Goal: Download file/media

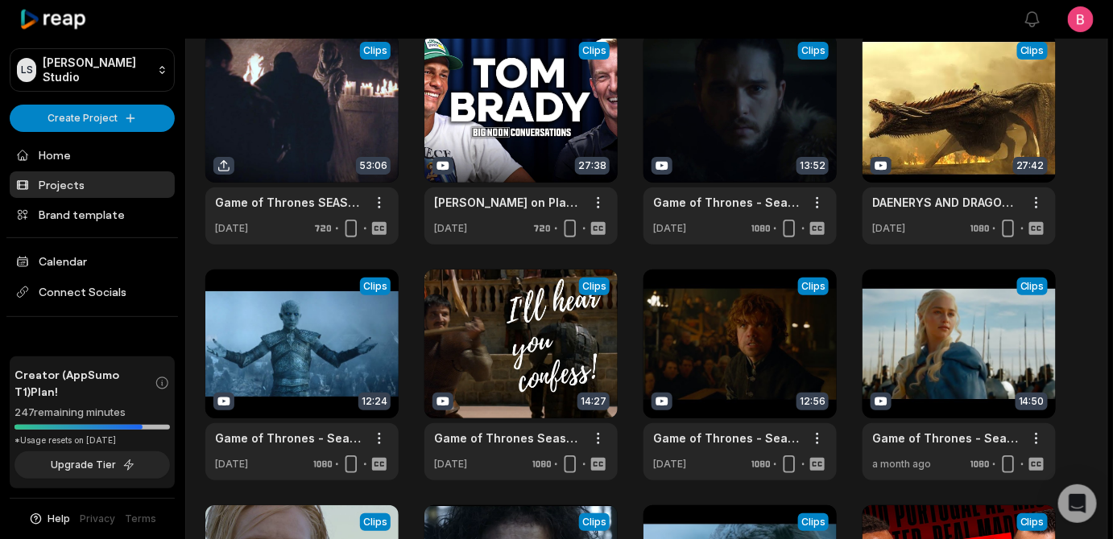
scroll to position [470, 0]
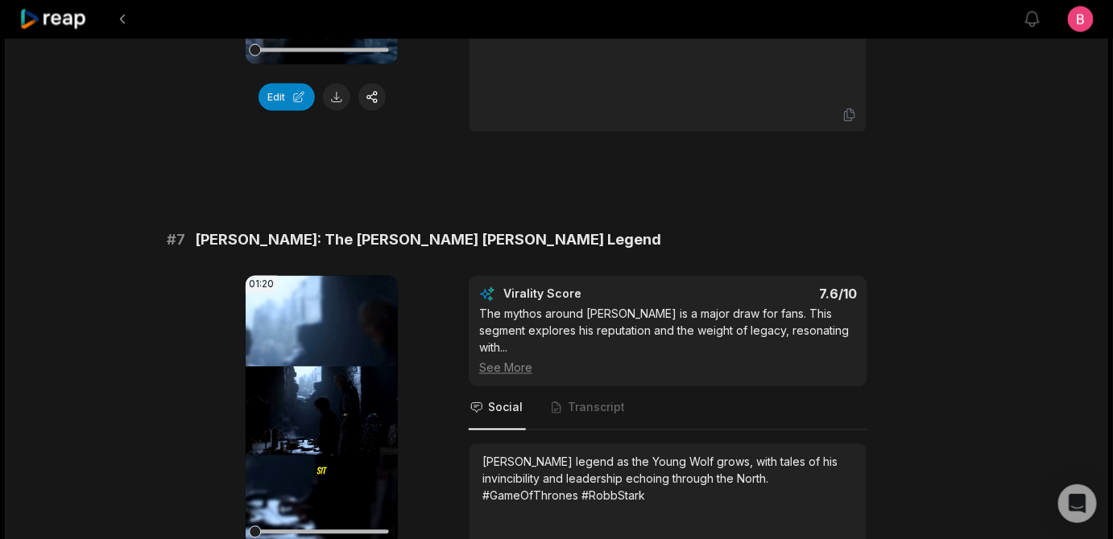
scroll to position [3318, 0]
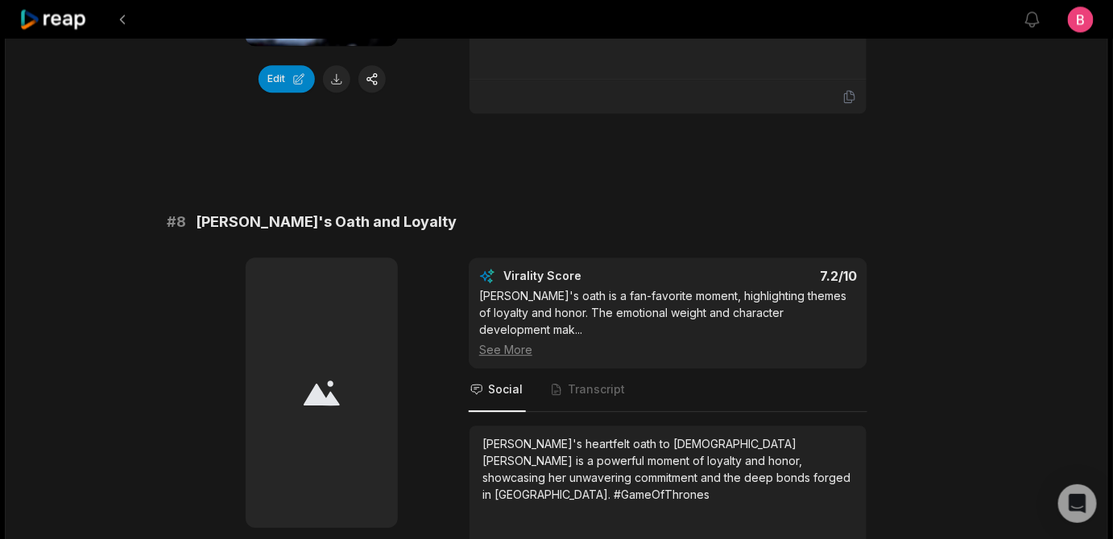
scroll to position [3376, 0]
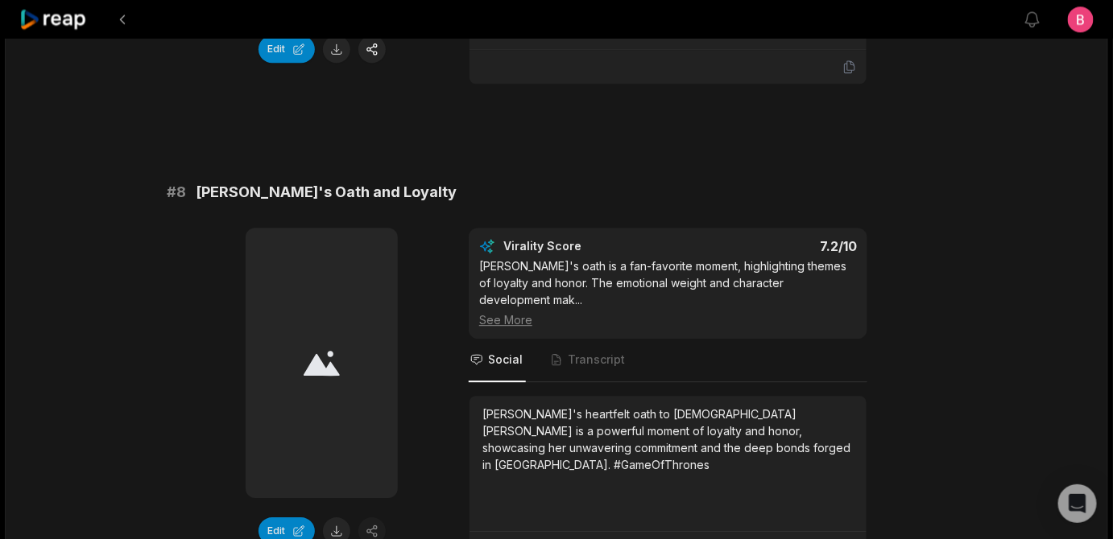
click at [343, 63] on button at bounding box center [336, 48] width 27 height 27
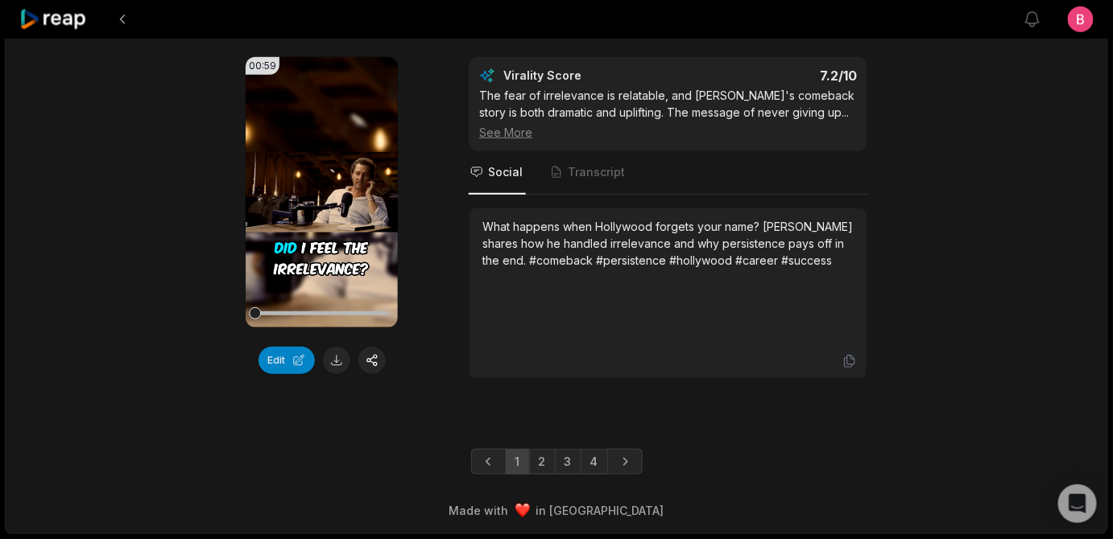
scroll to position [5070, 0]
click at [568, 453] on link "3" at bounding box center [568, 462] width 27 height 26
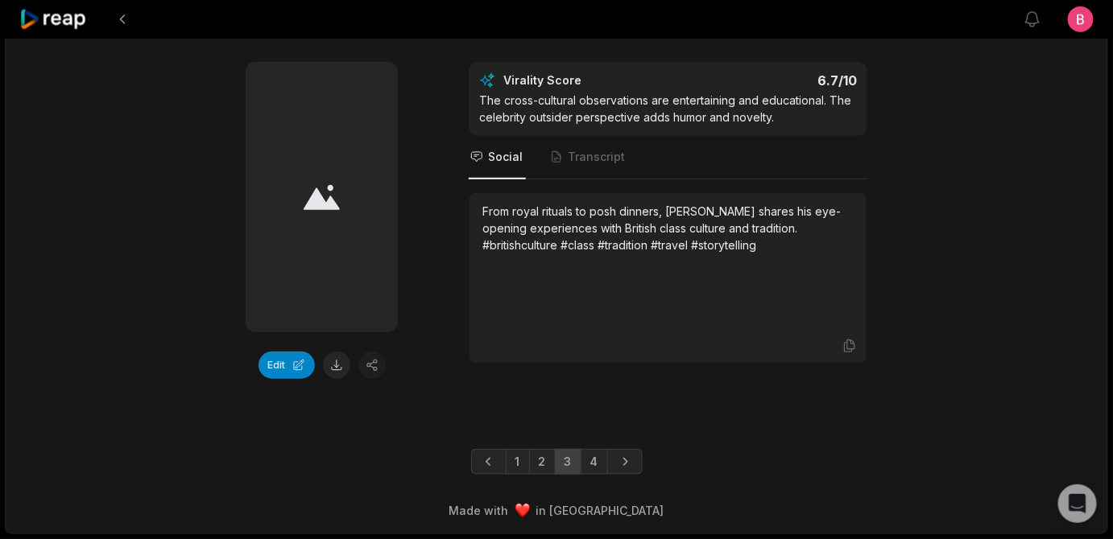
scroll to position [5044, 0]
click at [541, 449] on link "2" at bounding box center [542, 462] width 27 height 26
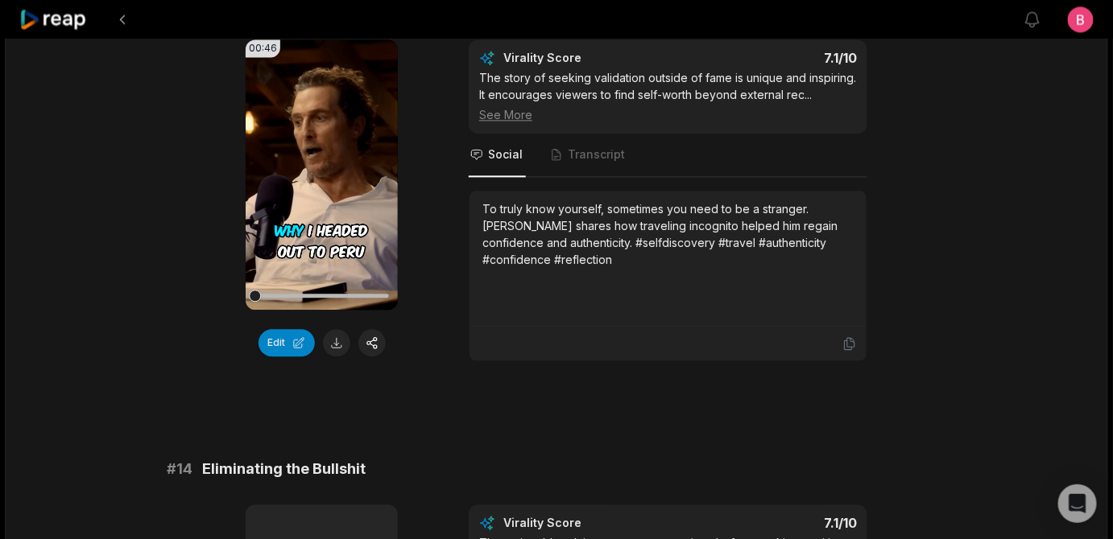
scroll to position [1200, 0]
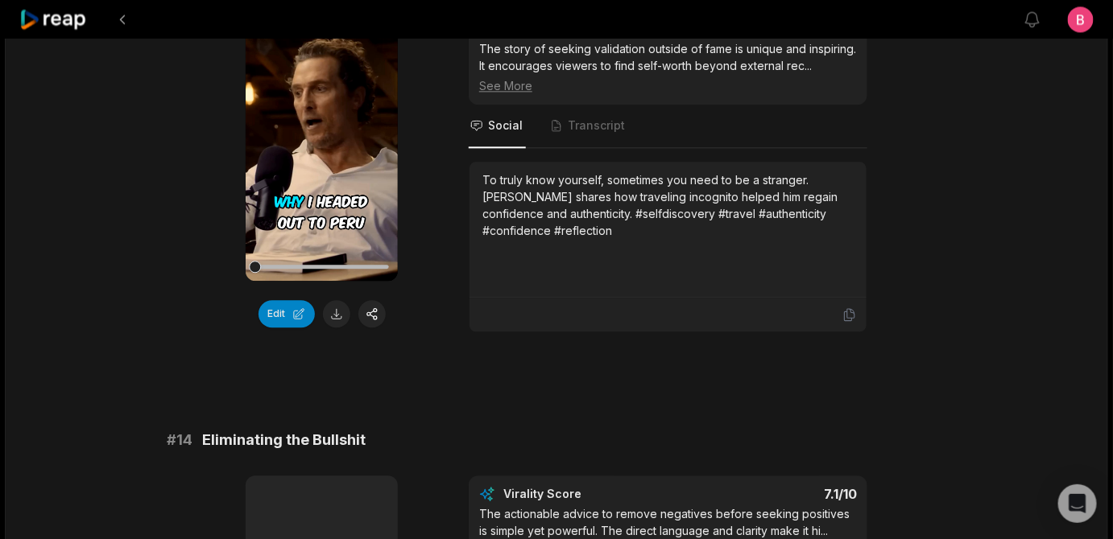
click at [445, 332] on div "00:46 Your browser does not support mp4 format. Edit Virality Score 7.1 /10 The…" at bounding box center [556, 171] width 779 height 322
click at [318, 152] on icon at bounding box center [322, 145] width 12 height 14
click at [285, 281] on div at bounding box center [321, 267] width 134 height 28
click at [277, 281] on div at bounding box center [321, 267] width 134 height 28
click at [270, 281] on div at bounding box center [321, 267] width 134 height 28
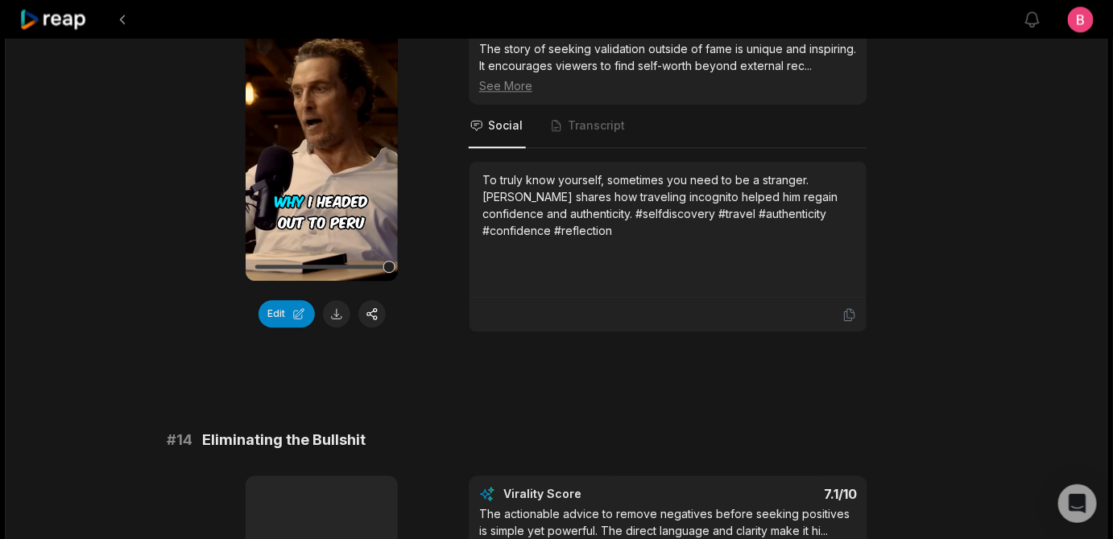
click at [436, 332] on div "00:46 Your browser does not support mp4 format. Edit Virality Score 7.1 /10 The…" at bounding box center [556, 171] width 779 height 322
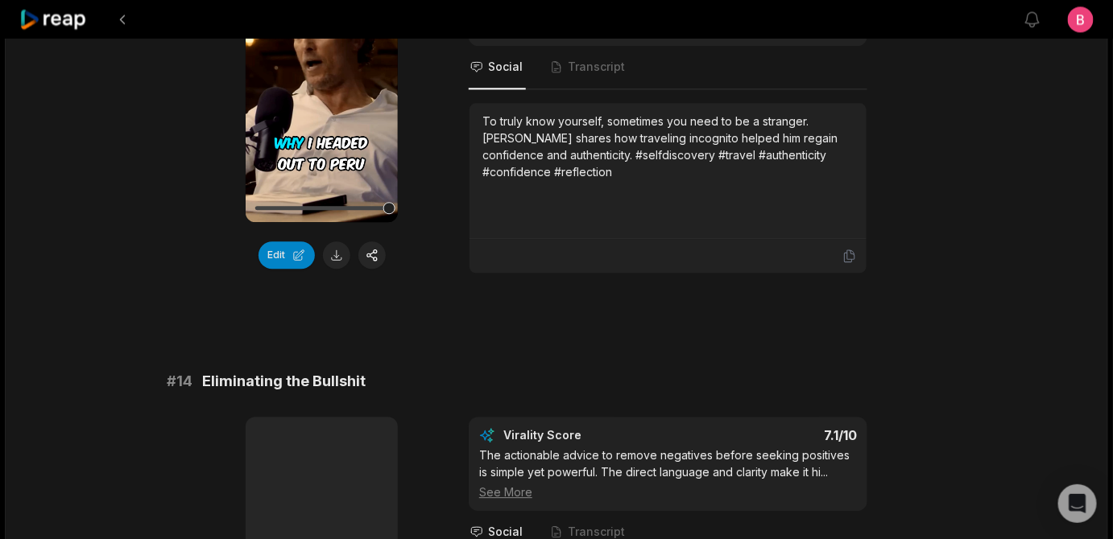
scroll to position [1229, 0]
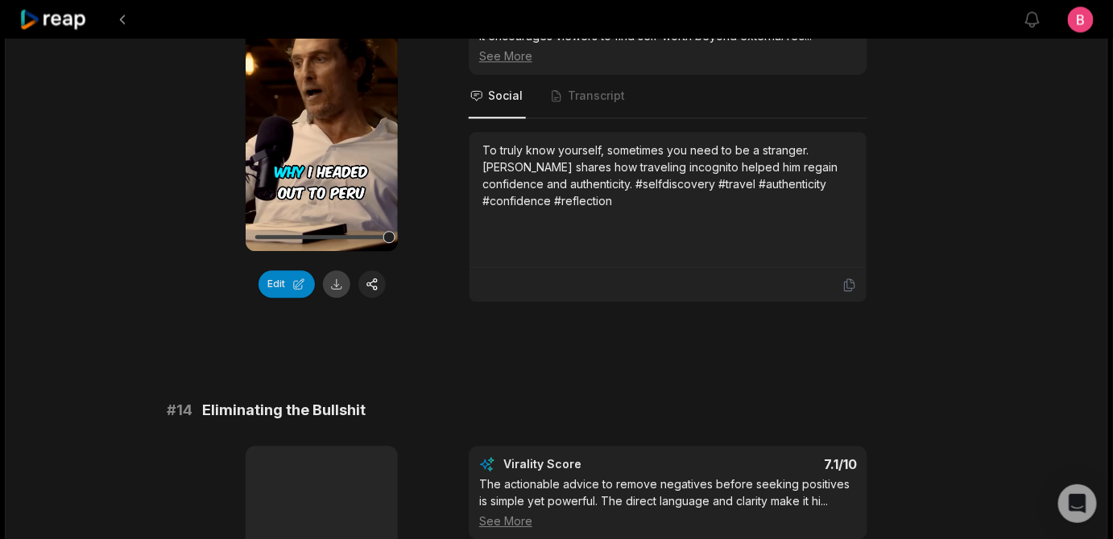
click at [342, 298] on button at bounding box center [336, 283] width 27 height 27
drag, startPoint x: 494, startPoint y: 85, endPoint x: 214, endPoint y: 85, distance: 279.4
copy span "Testing Character as a Stranger"
click at [882, 303] on div "00:46 Your browser does not support mp4 format. Edit Virality Score 7.1 /10 The…" at bounding box center [556, 142] width 779 height 322
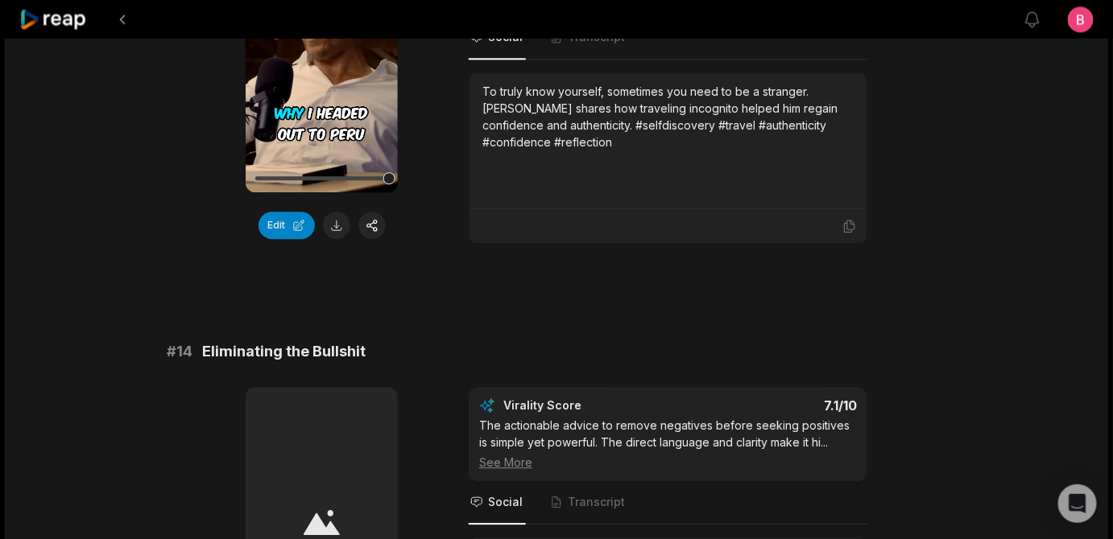
scroll to position [1317, 0]
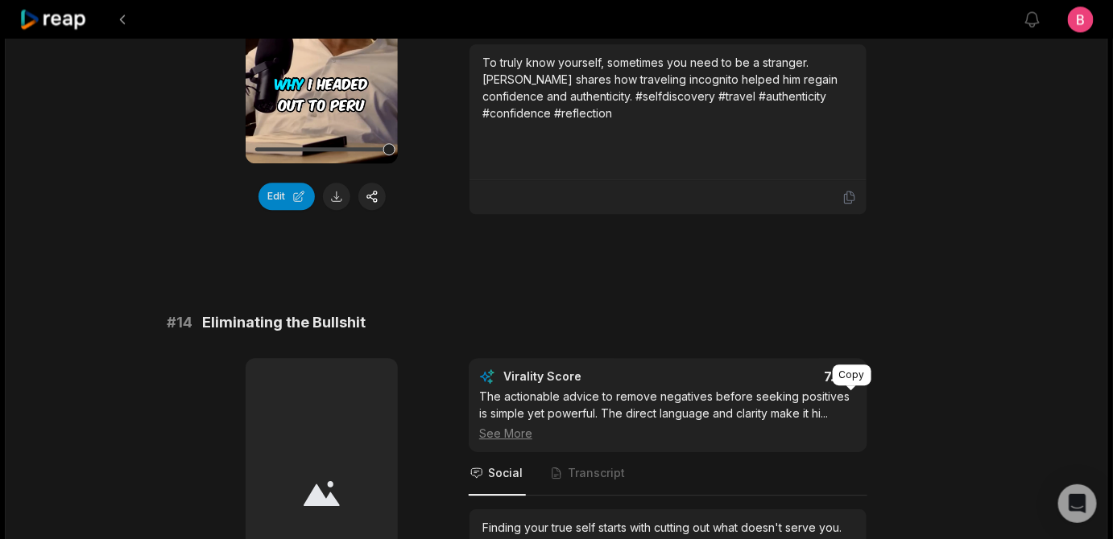
click at [846, 204] on icon at bounding box center [849, 197] width 14 height 14
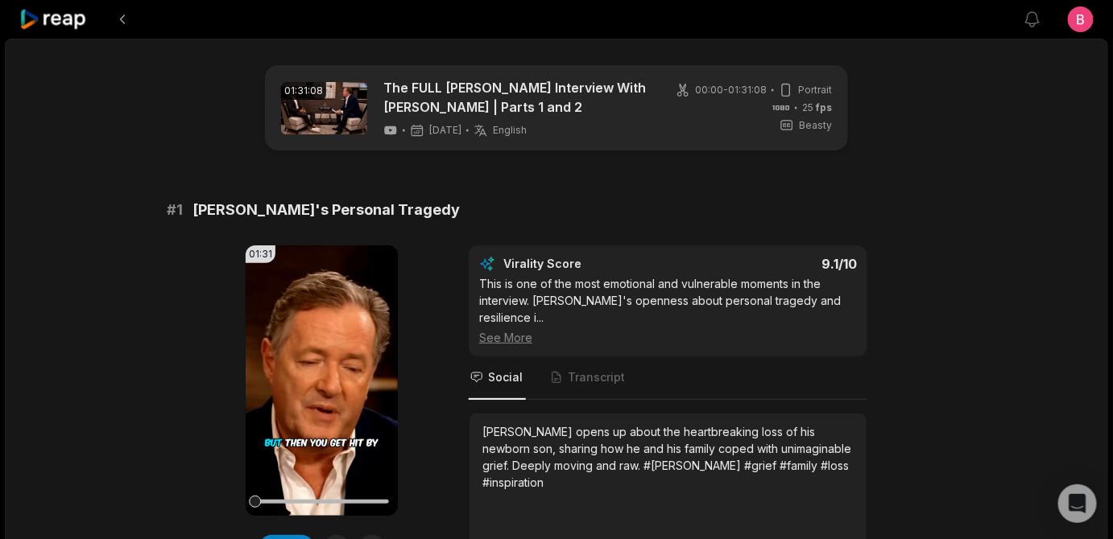
scroll to position [5095, 0]
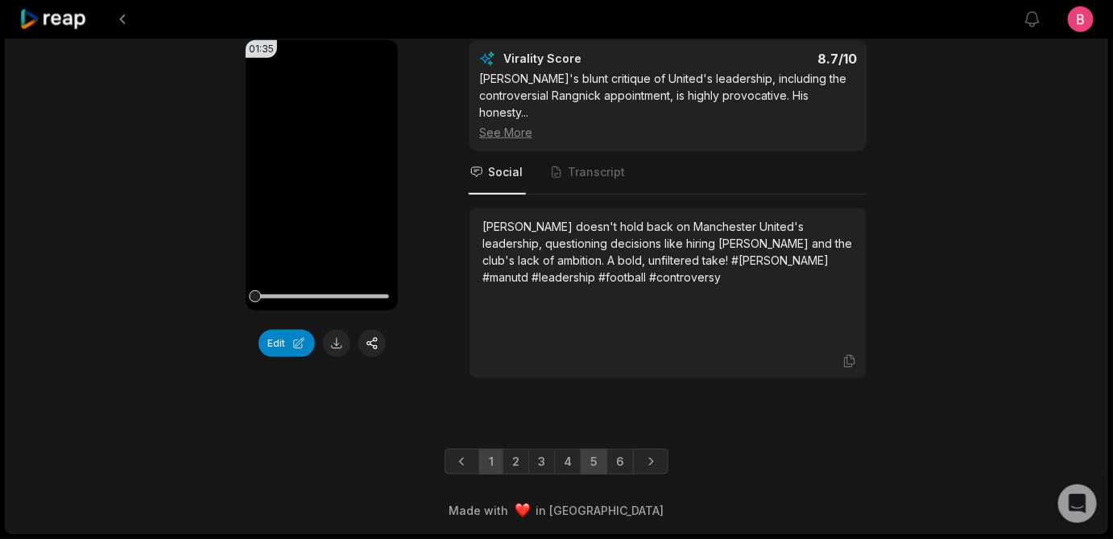
click at [600, 449] on link "5" at bounding box center [593, 462] width 27 height 26
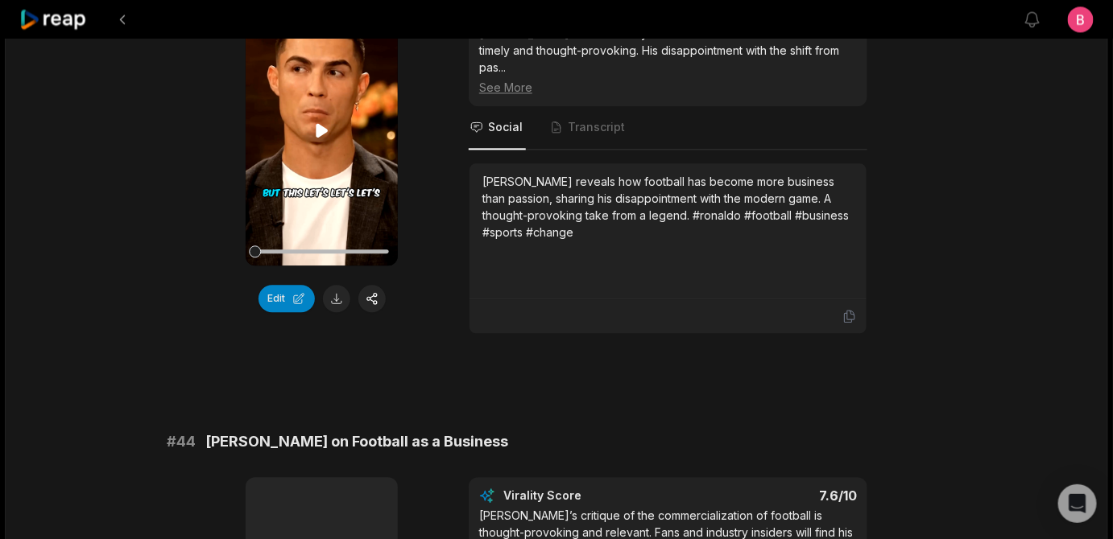
scroll to position [1244, 0]
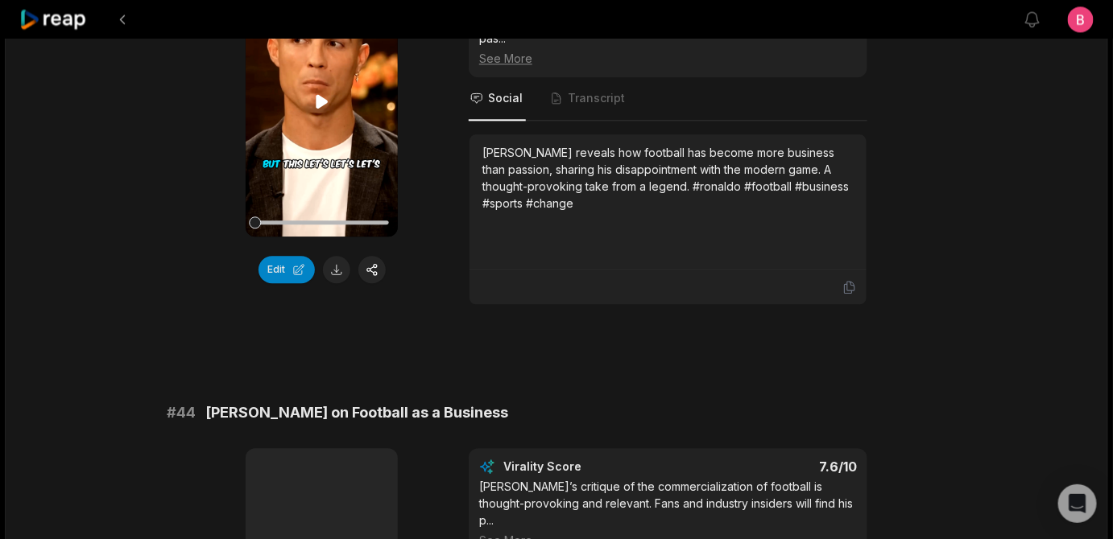
click at [318, 108] on icon at bounding box center [322, 101] width 12 height 14
click at [453, 305] on div "00:56 Your browser does not support mp4 format. Edit Virality Score 7.7 /10 Ron…" at bounding box center [556, 135] width 779 height 339
click at [442, 305] on div "00:56 Your browser does not support mp4 format. Edit Virality Score 7.7 /10 Ron…" at bounding box center [556, 135] width 779 height 339
click at [336, 283] on button at bounding box center [336, 269] width 27 height 27
drag, startPoint x: 547, startPoint y: 67, endPoint x: 214, endPoint y: 67, distance: 333.3
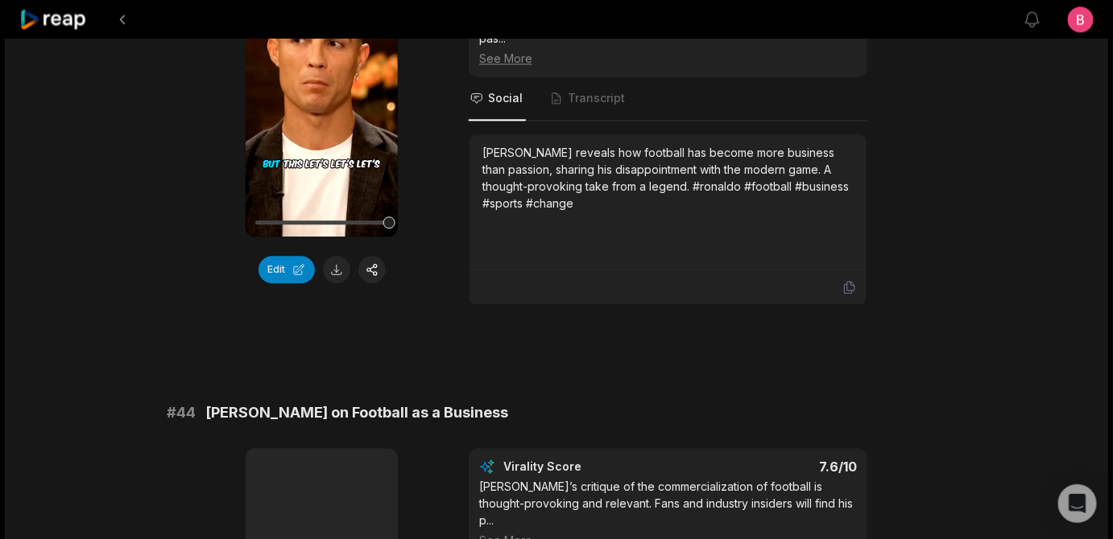
copy span "Football as Business: [PERSON_NAME]'s View"
click at [919, 283] on div "00:56 Your browser does not support mp4 format. Edit Virality Score 7.7 /10 [PE…" at bounding box center [556, 135] width 779 height 339
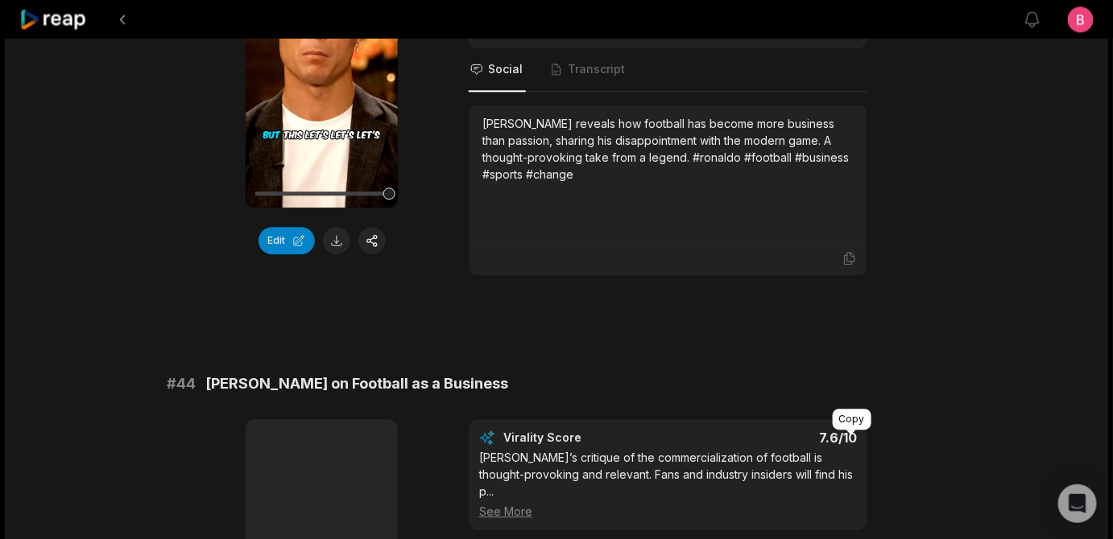
click at [848, 265] on icon at bounding box center [850, 259] width 10 height 12
click at [283, 254] on button "Edit" at bounding box center [286, 240] width 56 height 27
